Goal: Transaction & Acquisition: Purchase product/service

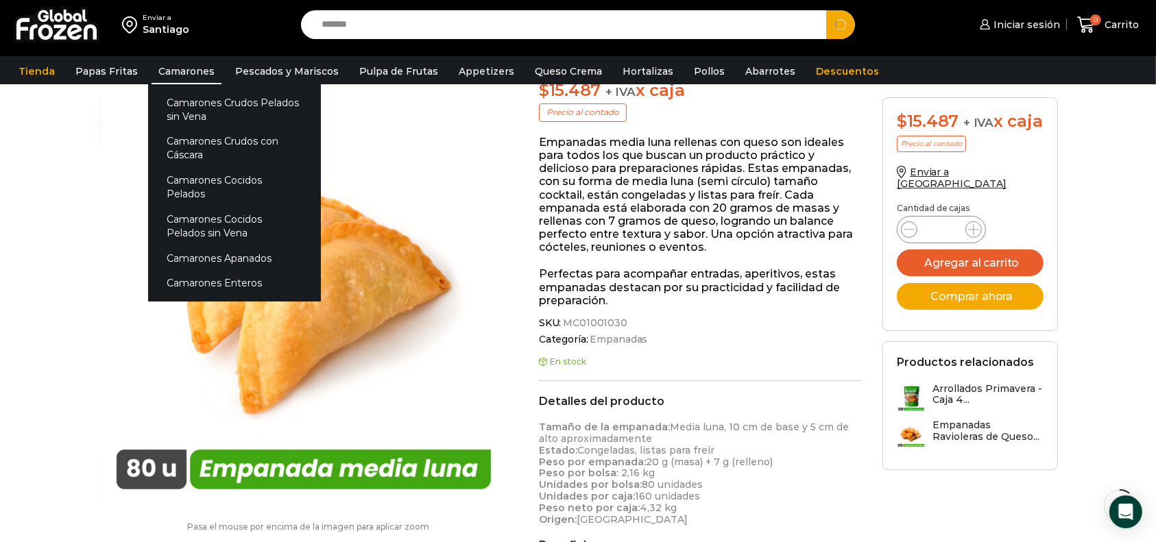
type input "*******"
click at [200, 70] on link "Camarones" at bounding box center [187, 71] width 70 height 26
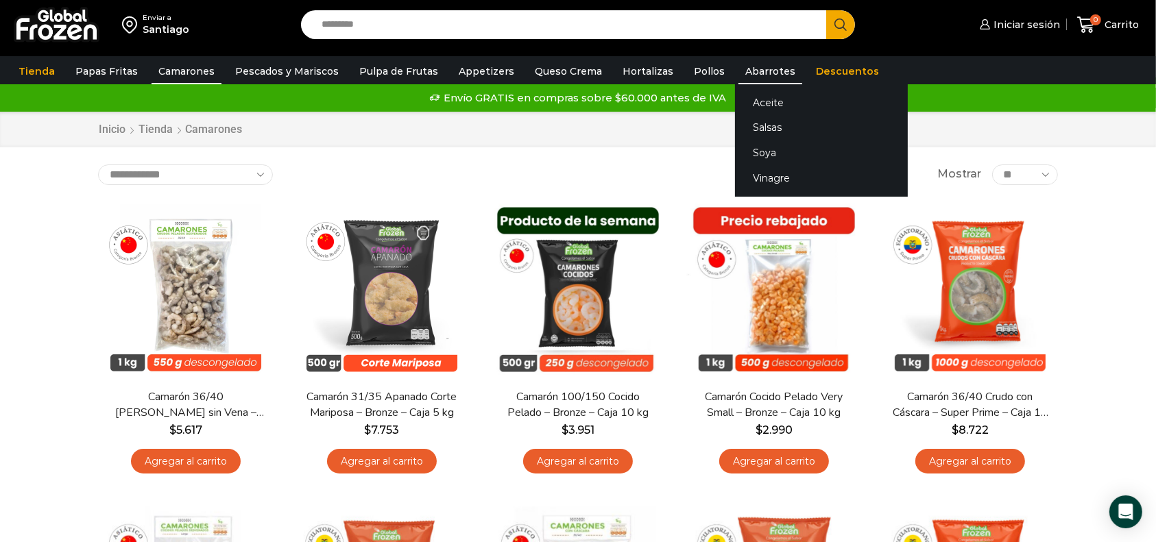
click at [747, 68] on link "Abarrotes" at bounding box center [770, 71] width 64 height 26
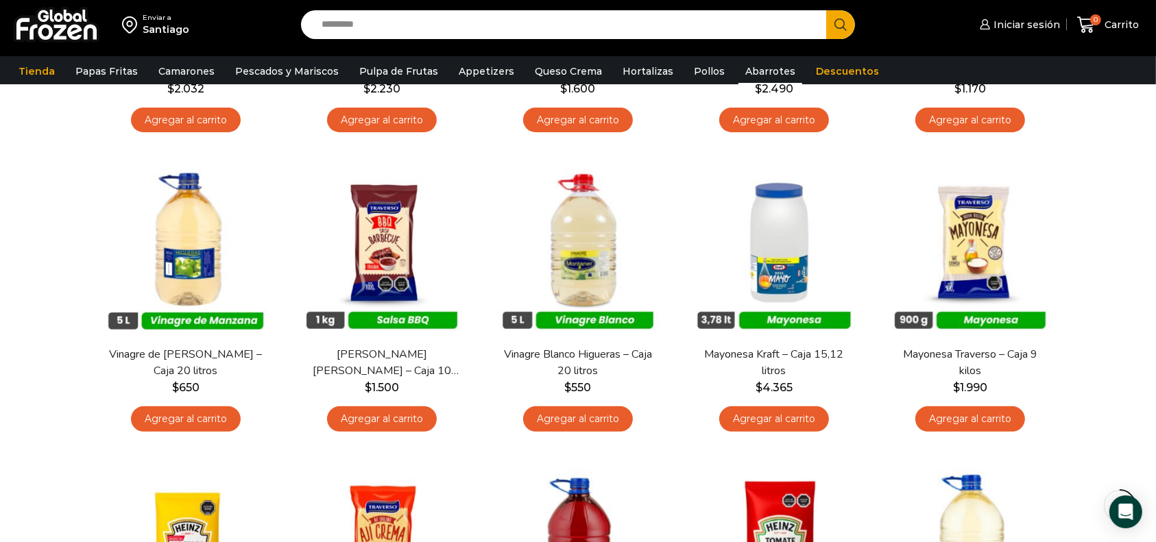
scroll to position [365, 0]
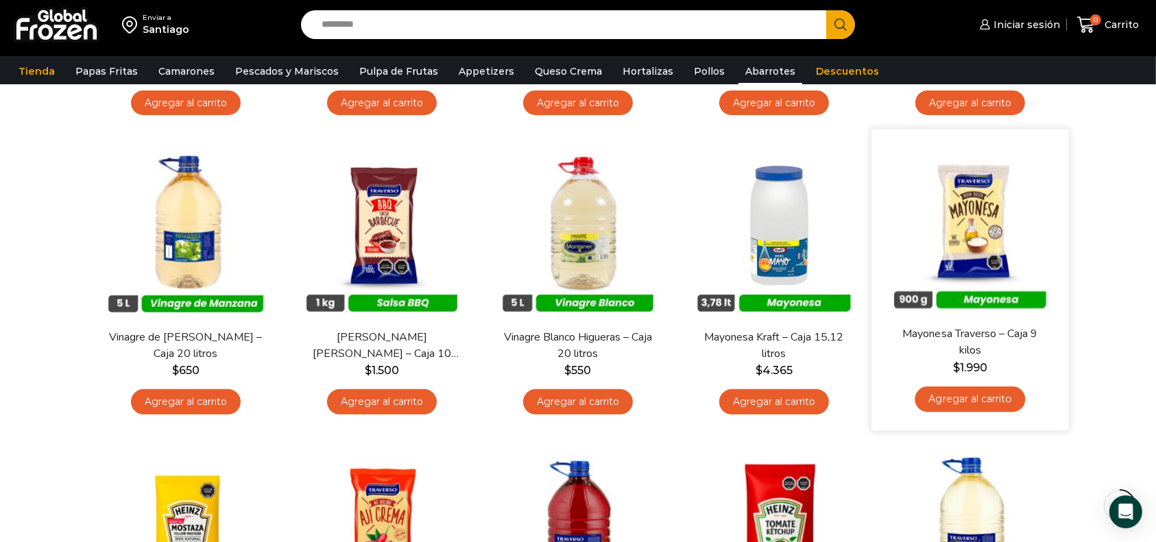
click at [1068, 218] on div "En stock Vista Rápida Mayonesa Traverso – Caja 9 kilos $ 1.990 Agregar al carri…" at bounding box center [969, 281] width 197 height 302
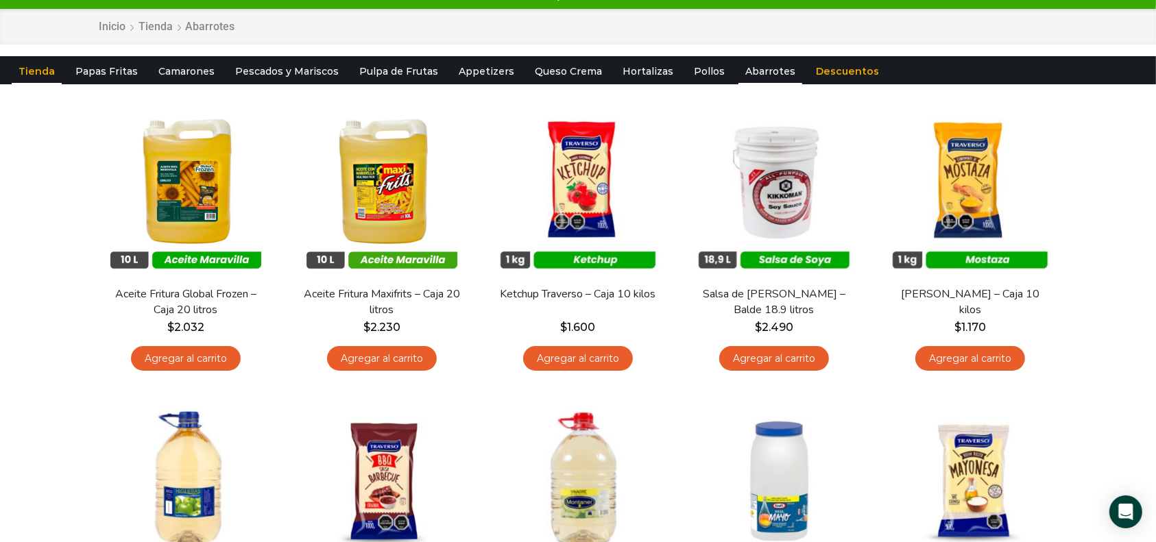
scroll to position [0, 0]
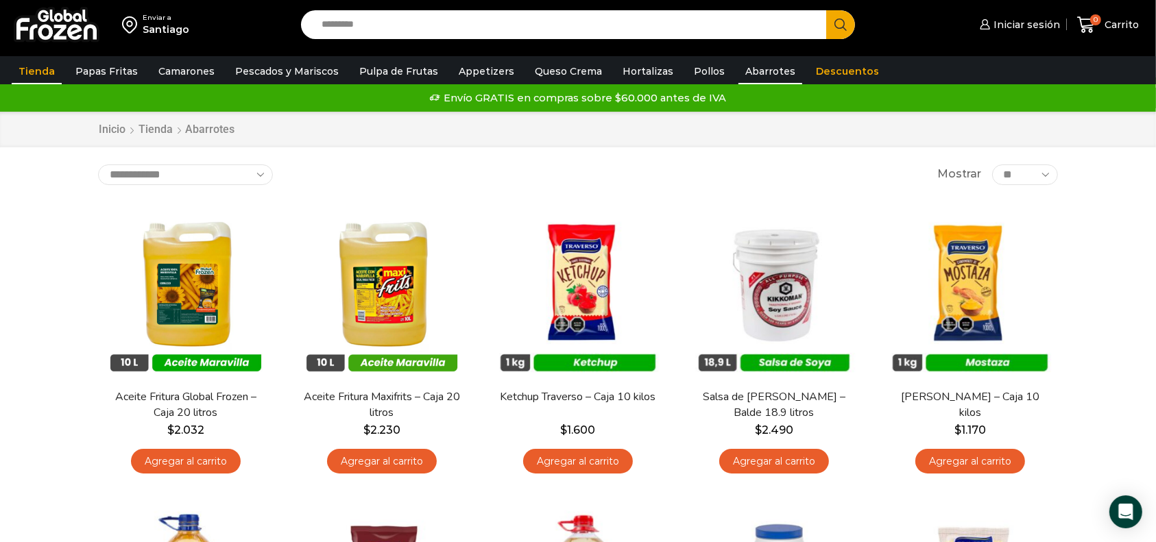
click at [23, 71] on link "Tienda" at bounding box center [37, 71] width 50 height 26
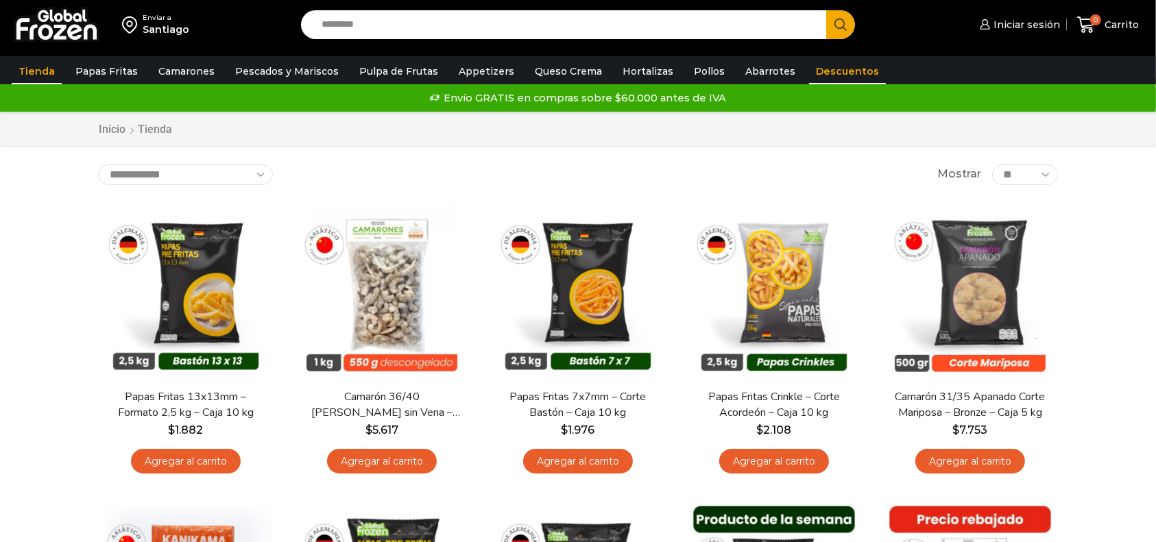
click at [839, 63] on link "Descuentos" at bounding box center [847, 71] width 77 height 26
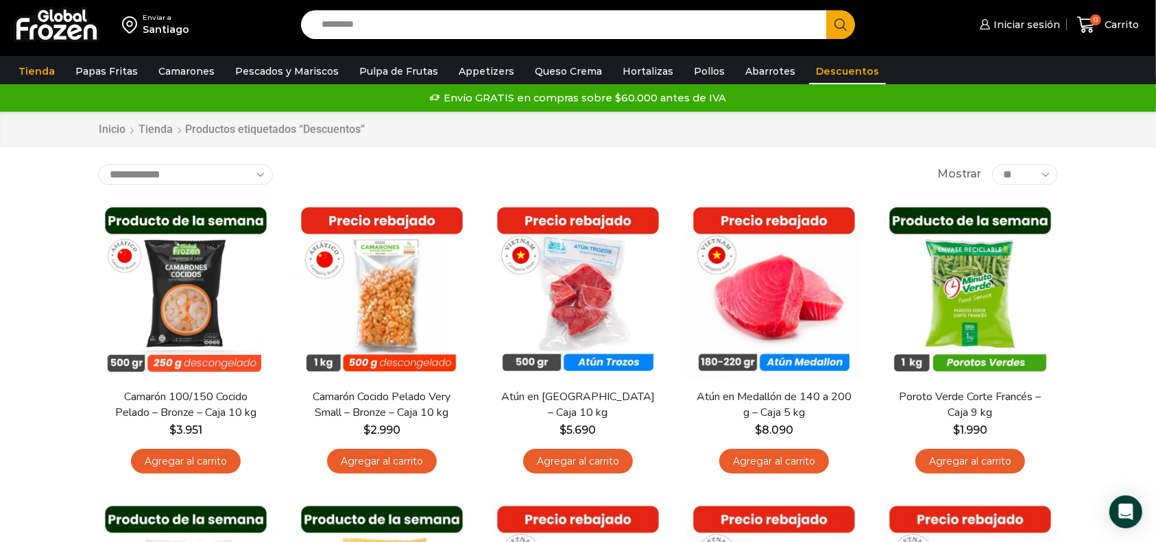
click at [426, 27] on input "Search input" at bounding box center [567, 24] width 505 height 29
type input "*****"
click at [826, 10] on button "Search" at bounding box center [840, 24] width 29 height 29
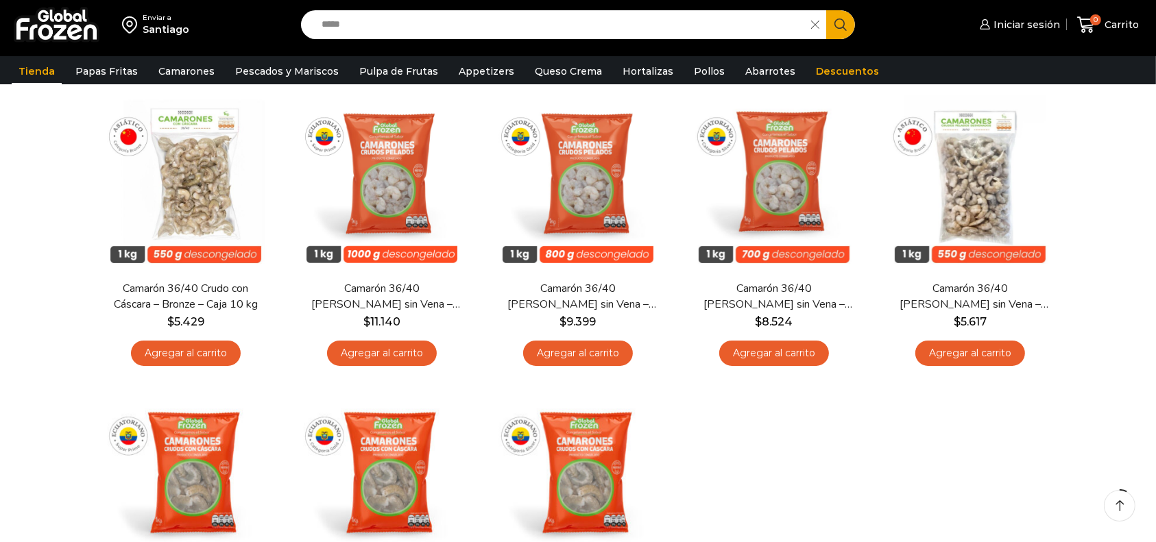
scroll to position [182, 0]
